Goal: Find specific page/section: Find specific page/section

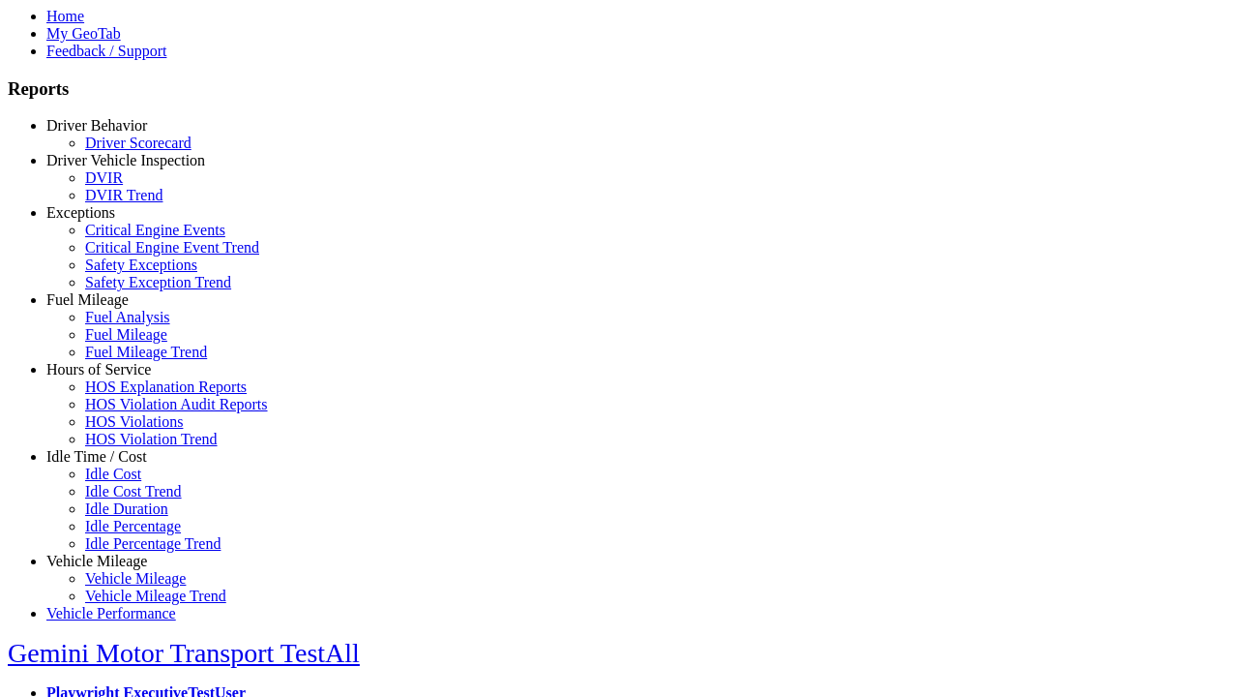
click at [111, 464] on link "Idle Time / Cost" at bounding box center [96, 456] width 101 height 16
click at [126, 482] on link "Idle Cost" at bounding box center [113, 473] width 56 height 16
select select "**"
type input "**********"
